Goal: Information Seeking & Learning: Learn about a topic

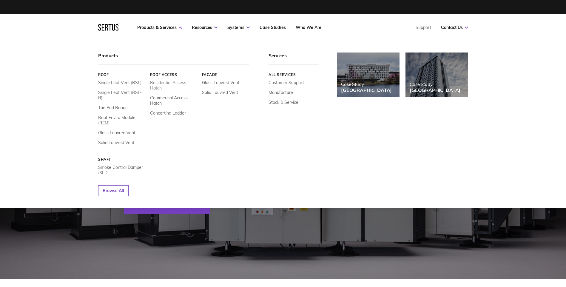
click at [166, 81] on link "Residential Access Hatch" at bounding box center [173, 85] width 47 height 11
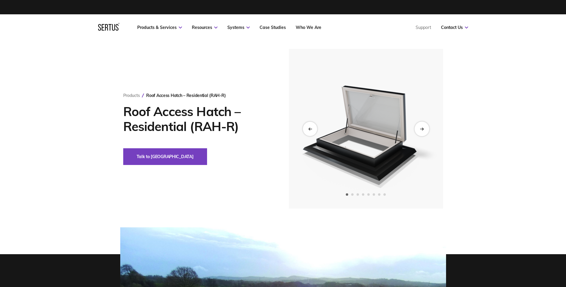
click at [423, 128] on icon "Next slide" at bounding box center [422, 128] width 4 height 3
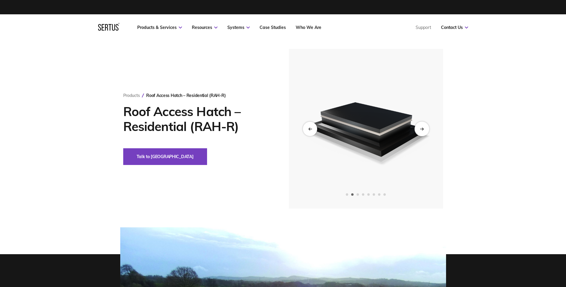
click at [423, 128] on icon "Next slide" at bounding box center [422, 128] width 4 height 3
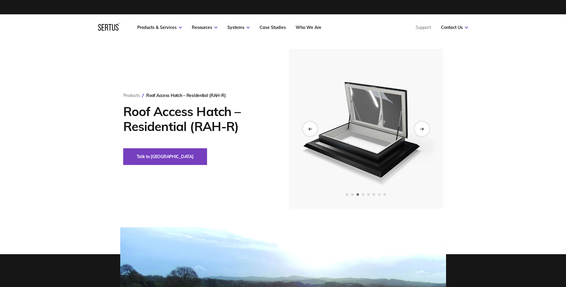
click at [423, 128] on icon "Next slide" at bounding box center [422, 128] width 4 height 3
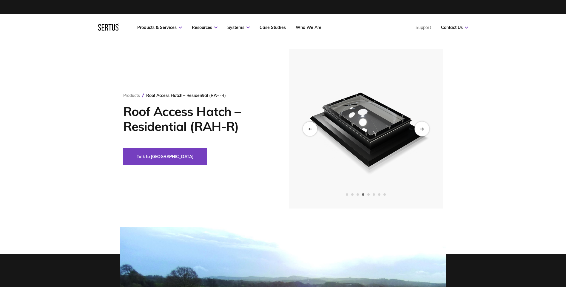
click at [423, 128] on icon "Next slide" at bounding box center [422, 128] width 4 height 3
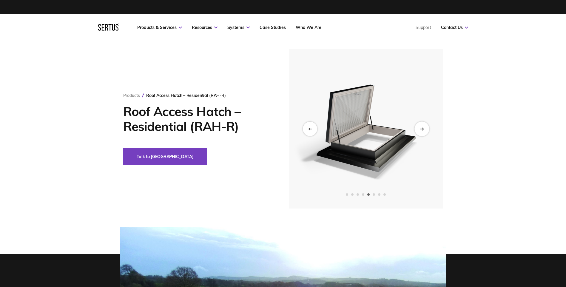
click at [423, 128] on icon "Next slide" at bounding box center [422, 128] width 4 height 3
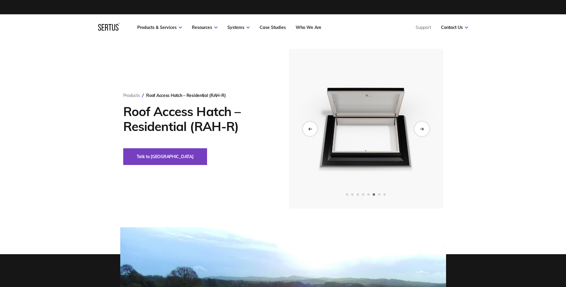
click at [423, 128] on icon "Next slide" at bounding box center [422, 128] width 4 height 3
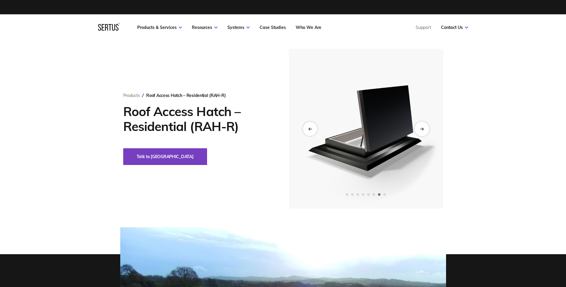
click at [423, 128] on icon "Next slide" at bounding box center [422, 128] width 4 height 3
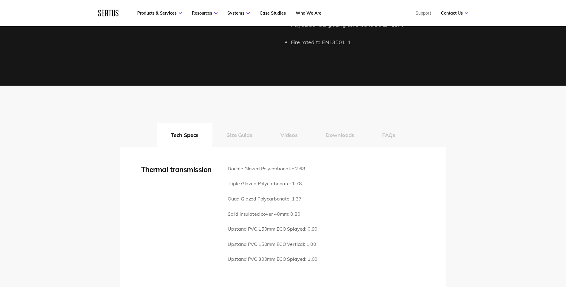
scroll to position [776, 0]
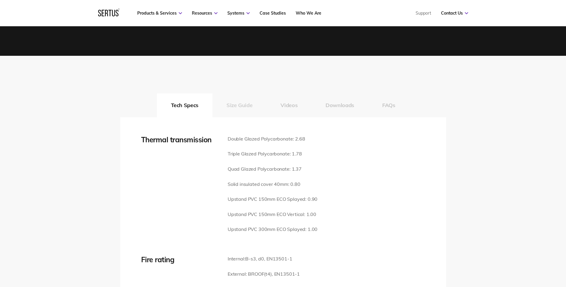
click at [245, 101] on button "Size Guide" at bounding box center [240, 105] width 54 height 24
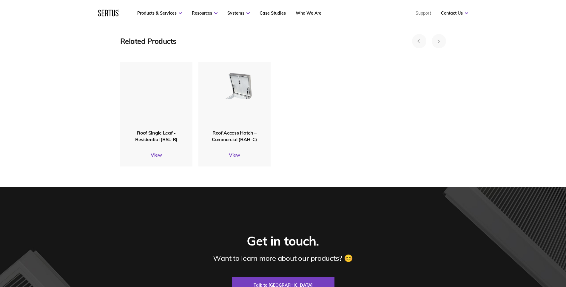
scroll to position [1821, 0]
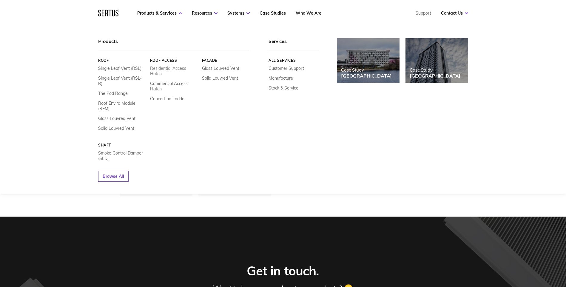
click at [167, 68] on link "Residential Access Hatch" at bounding box center [173, 71] width 47 height 11
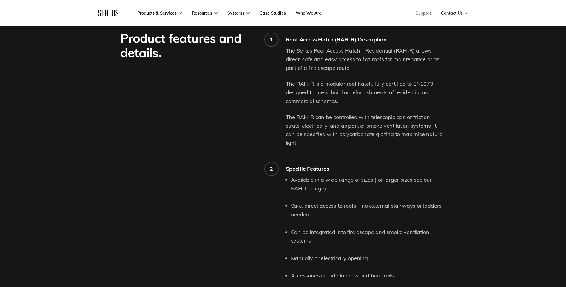
scroll to position [508, 0]
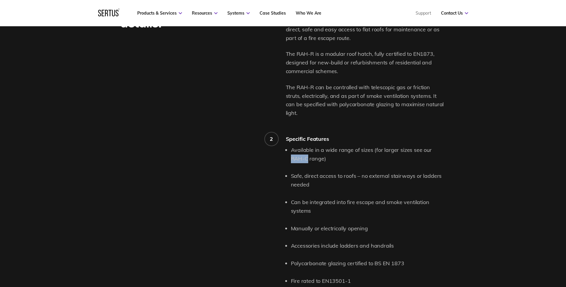
drag, startPoint x: 431, startPoint y: 142, endPoint x: 293, endPoint y: 149, distance: 138.1
click at [293, 149] on li "Available in a wide range of sizes (for larger sizes see our RAH-C range)" at bounding box center [368, 154] width 155 height 17
copy li "RAH-C"
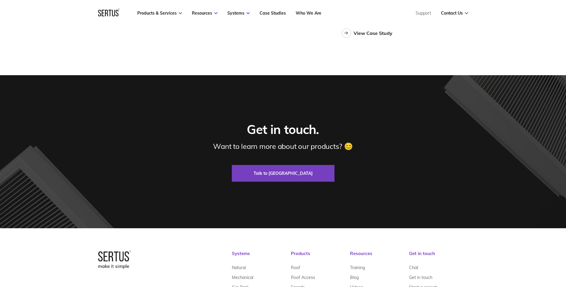
scroll to position [1806, 0]
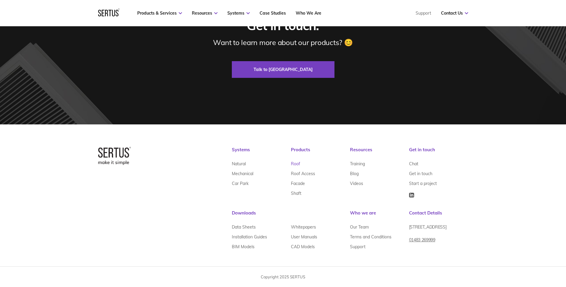
click at [297, 164] on link "Roof" at bounding box center [295, 164] width 9 height 10
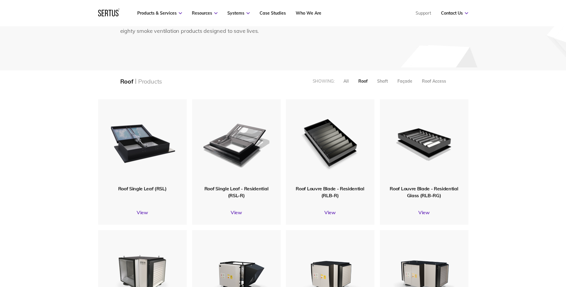
scroll to position [119, 0]
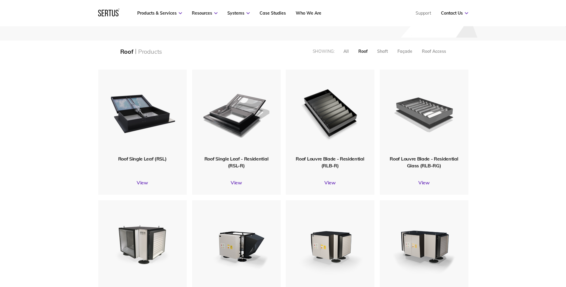
click at [423, 113] on img at bounding box center [423, 113] width 71 height 88
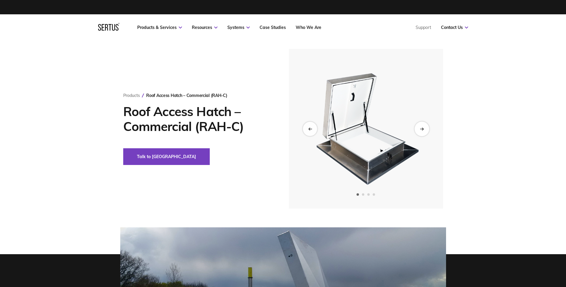
click at [419, 126] on div "Next slide" at bounding box center [422, 129] width 15 height 15
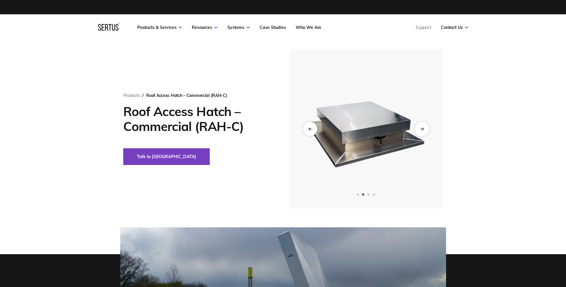
click at [420, 126] on div "Next slide" at bounding box center [422, 129] width 15 height 15
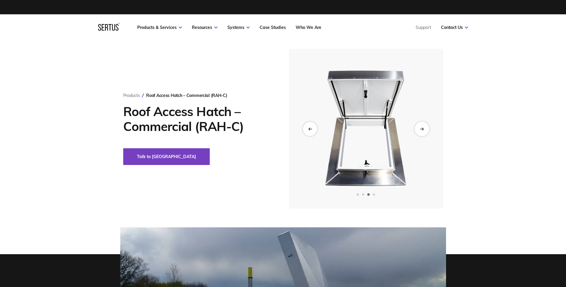
click at [424, 127] on div "Next slide" at bounding box center [422, 129] width 15 height 15
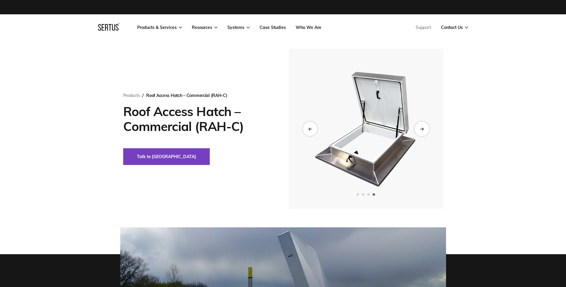
click at [424, 127] on div "Next slide" at bounding box center [422, 129] width 15 height 15
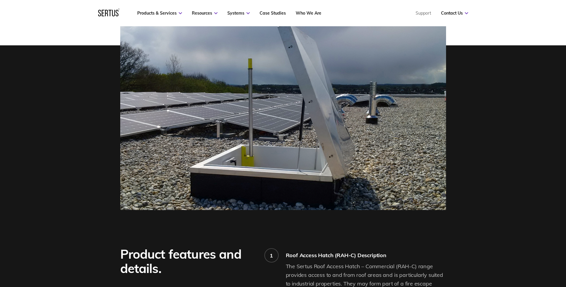
scroll to position [30, 0]
